Goal: Entertainment & Leisure: Consume media (video, audio)

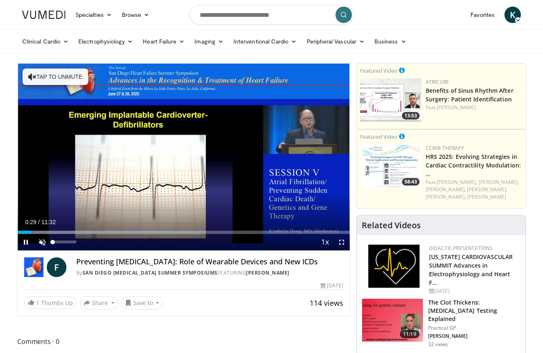
click at [43, 246] on span "Video Player" at bounding box center [42, 242] width 16 height 16
